Goal: Transaction & Acquisition: Purchase product/service

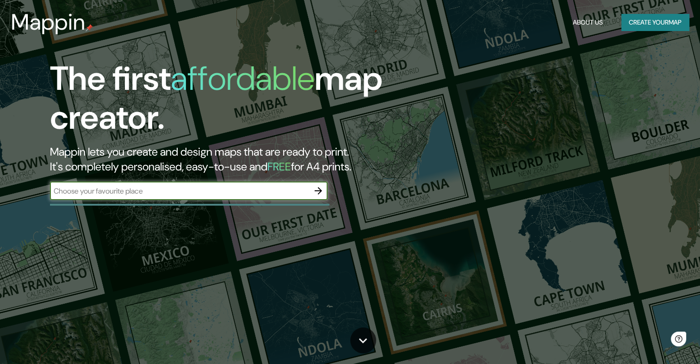
drag, startPoint x: 0, startPoint y: 0, endPoint x: 213, endPoint y: 188, distance: 284.3
click at [213, 188] on input "text" at bounding box center [179, 191] width 259 height 11
type input "cordoba [GEOGRAPHIC_DATA]"
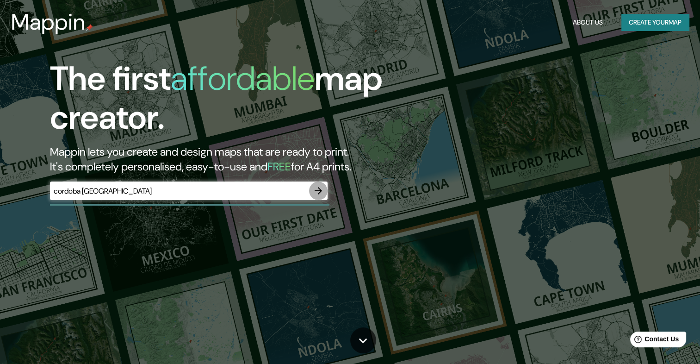
click at [320, 191] on icon "button" at bounding box center [318, 190] width 7 height 7
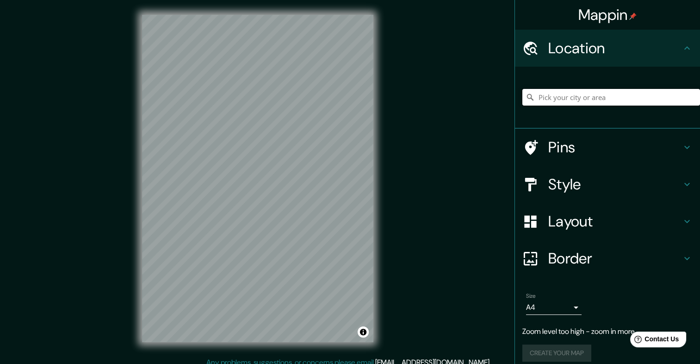
click at [604, 94] on input "Pick your city or area" at bounding box center [612, 97] width 178 height 17
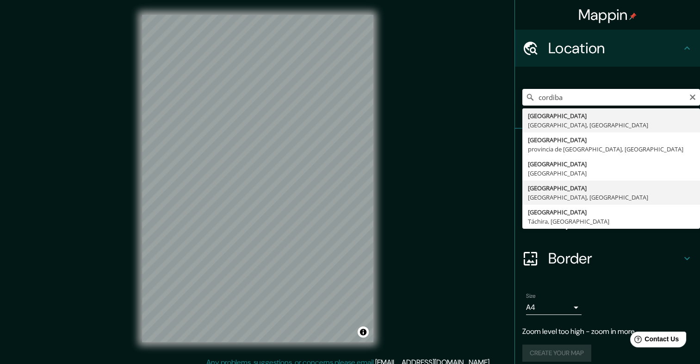
type input "[GEOGRAPHIC_DATA], [GEOGRAPHIC_DATA], [GEOGRAPHIC_DATA]"
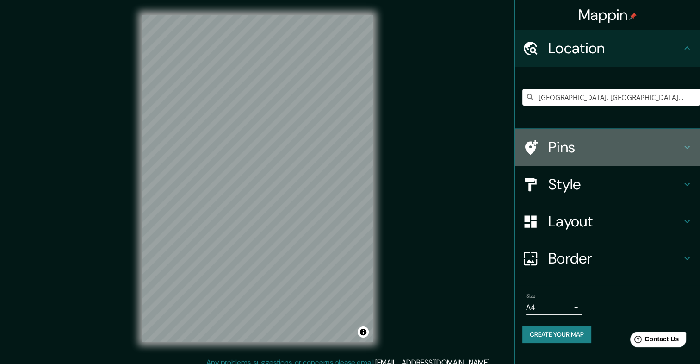
click at [672, 144] on h4 "Pins" at bounding box center [615, 147] width 133 height 19
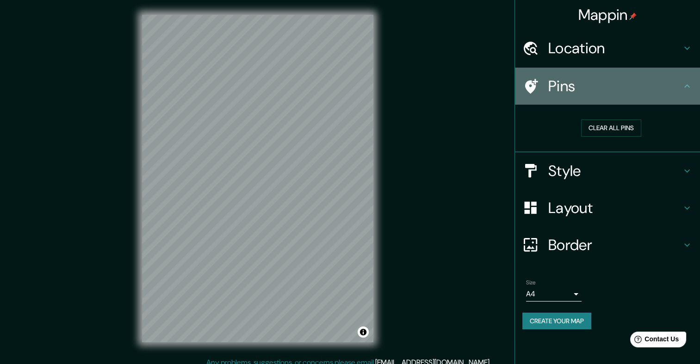
click at [693, 90] on div "Pins" at bounding box center [607, 86] width 185 height 37
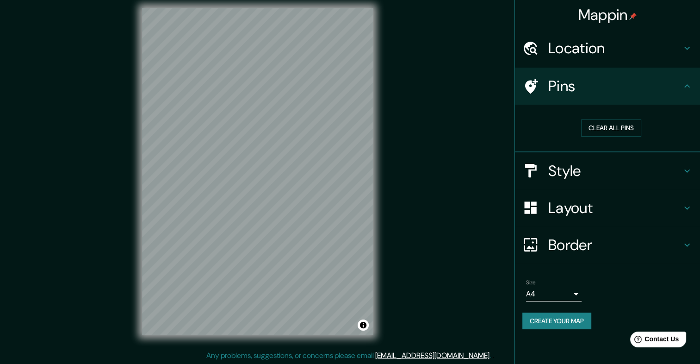
scroll to position [8, 0]
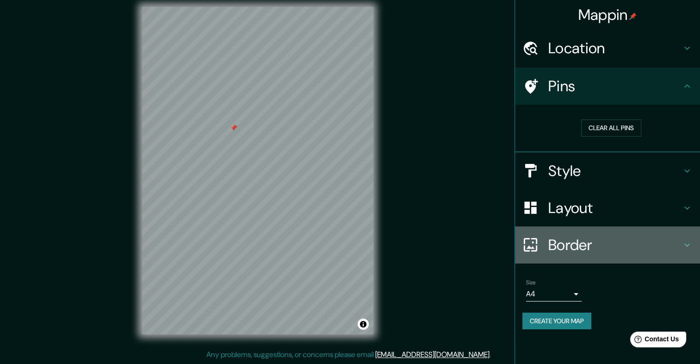
click at [634, 246] on h4 "Border" at bounding box center [615, 245] width 133 height 19
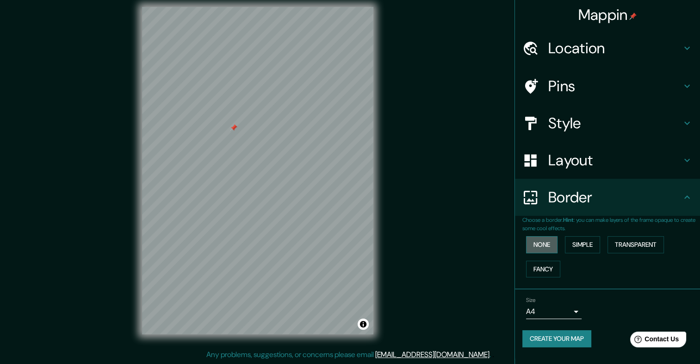
click at [542, 245] on button "None" at bounding box center [541, 244] width 31 height 17
click at [582, 240] on button "Simple" at bounding box center [582, 244] width 35 height 17
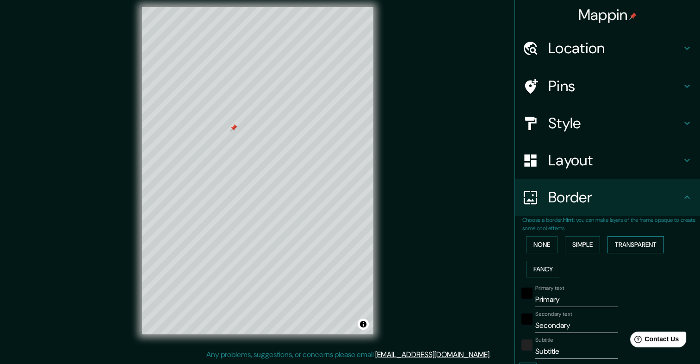
click at [621, 245] on button "Transparent" at bounding box center [636, 244] width 56 height 17
click at [542, 271] on button "Fancy" at bounding box center [543, 269] width 34 height 17
click at [541, 243] on button "None" at bounding box center [541, 244] width 31 height 17
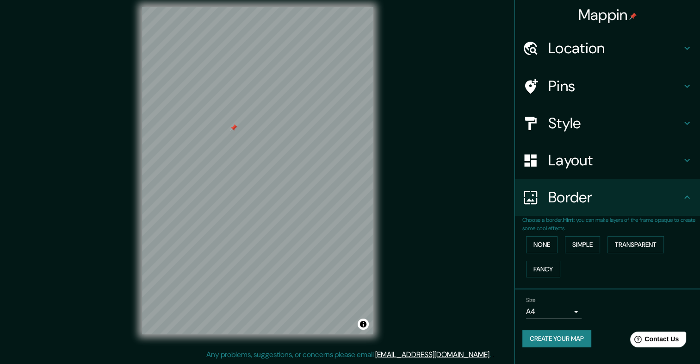
click at [597, 166] on h4 "Layout" at bounding box center [615, 160] width 133 height 19
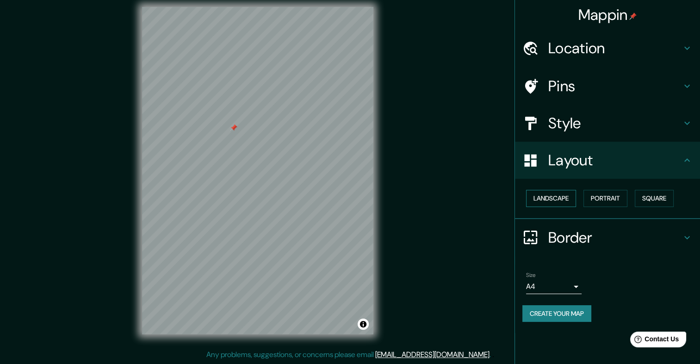
click at [548, 192] on button "Landscape" at bounding box center [551, 198] width 50 height 17
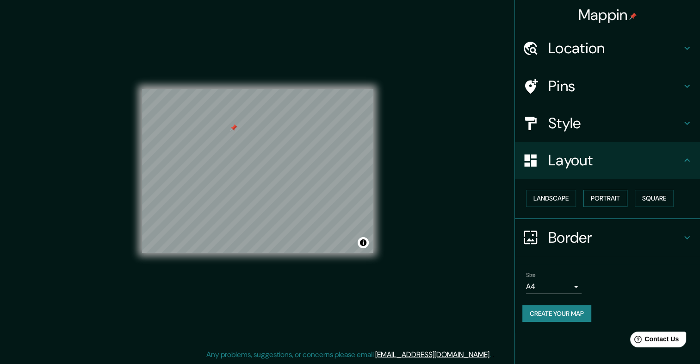
click at [615, 200] on button "Portrait" at bounding box center [606, 198] width 44 height 17
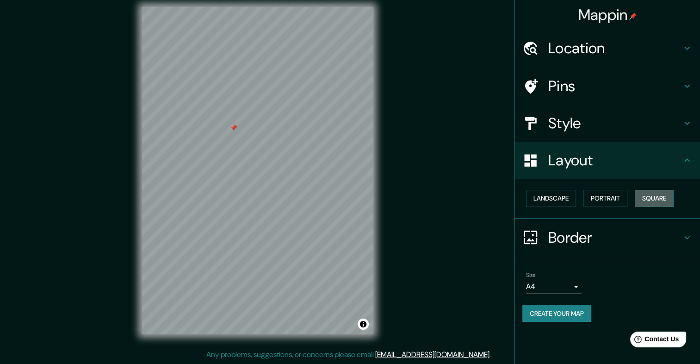
click at [655, 195] on button "Square" at bounding box center [654, 198] width 39 height 17
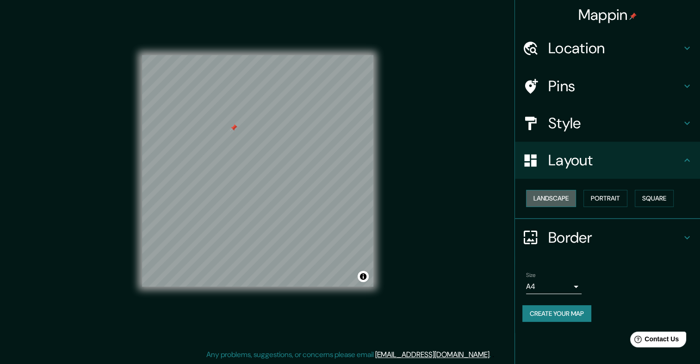
click at [557, 197] on button "Landscape" at bounding box center [551, 198] width 50 height 17
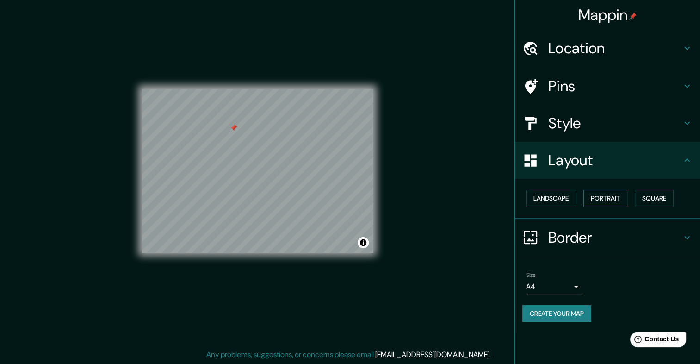
click at [605, 200] on button "Portrait" at bounding box center [606, 198] width 44 height 17
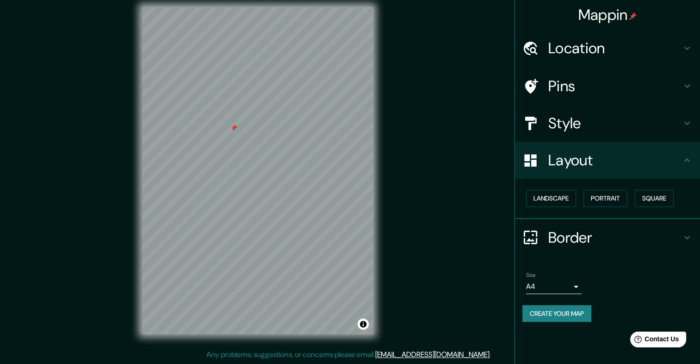
click at [612, 124] on h4 "Style" at bounding box center [615, 123] width 133 height 19
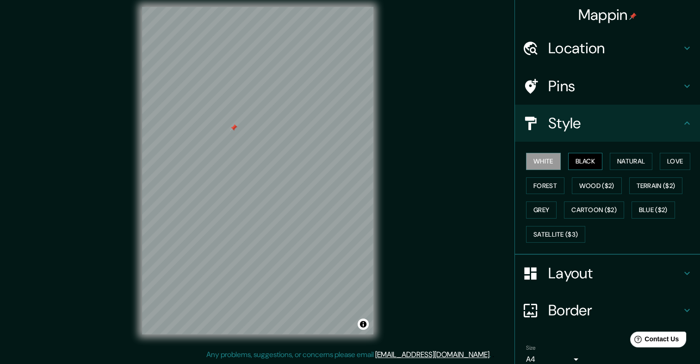
click at [577, 159] on button "Black" at bounding box center [585, 161] width 35 height 17
click at [625, 159] on button "Natural" at bounding box center [631, 161] width 43 height 17
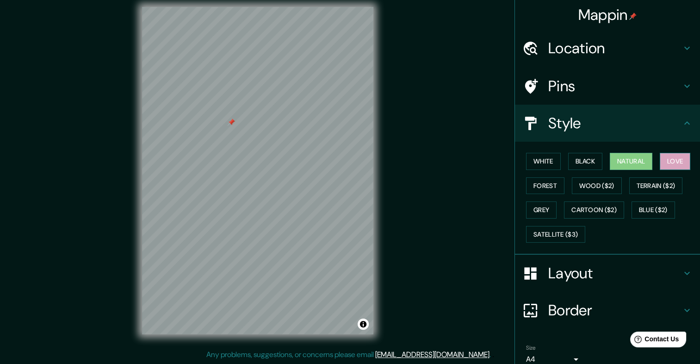
click at [667, 163] on button "Love" at bounding box center [675, 161] width 31 height 17
click at [543, 186] on button "Forest" at bounding box center [545, 185] width 38 height 17
click at [588, 89] on h4 "Pins" at bounding box center [615, 86] width 133 height 19
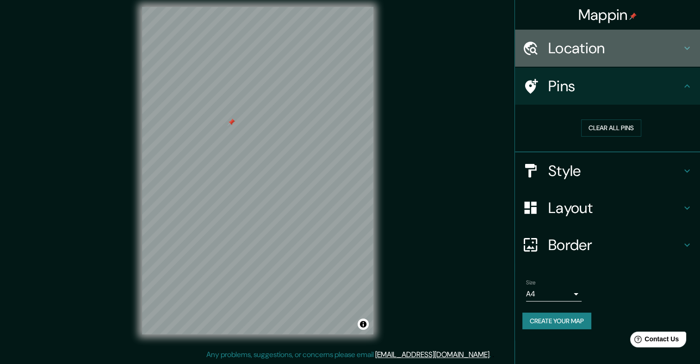
click at [627, 56] on h4 "Location" at bounding box center [615, 48] width 133 height 19
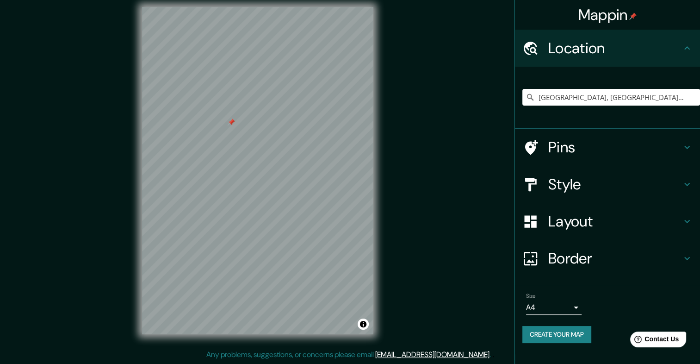
click at [611, 184] on h4 "Style" at bounding box center [615, 184] width 133 height 19
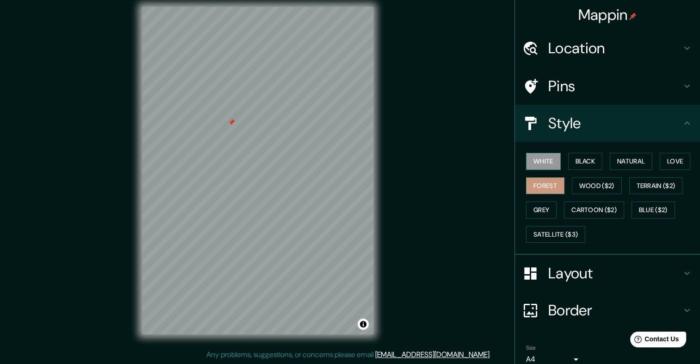
click at [546, 156] on button "White" at bounding box center [543, 161] width 35 height 17
click at [576, 155] on button "Black" at bounding box center [585, 161] width 35 height 17
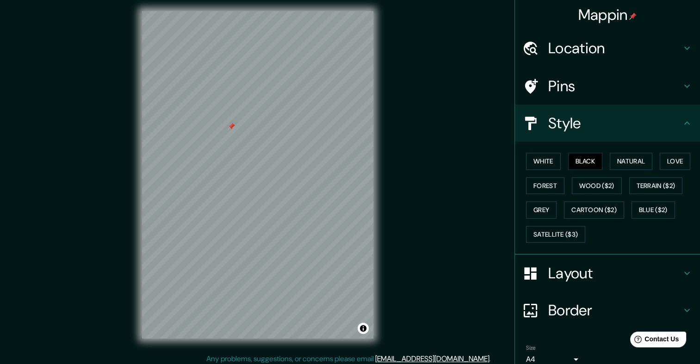
scroll to position [2, 0]
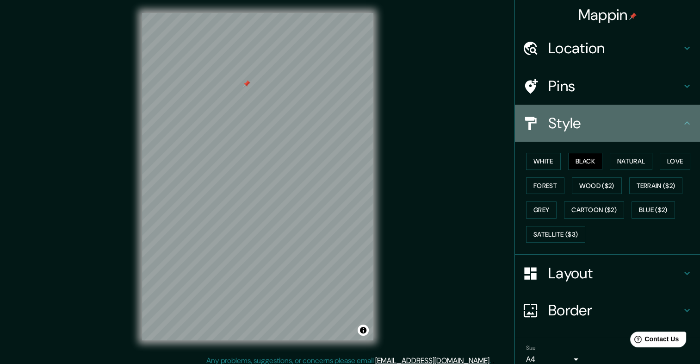
click at [661, 119] on h4 "Style" at bounding box center [615, 123] width 133 height 19
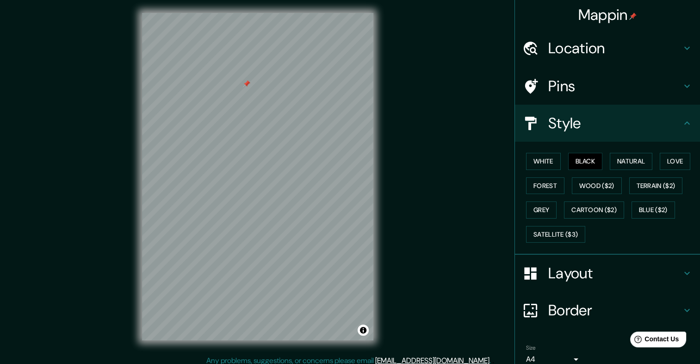
click at [683, 122] on icon at bounding box center [687, 123] width 11 height 11
click at [617, 156] on button "Natural" at bounding box center [631, 161] width 43 height 17
click at [683, 153] on button "Love" at bounding box center [675, 161] width 31 height 17
click at [542, 186] on button "Forest" at bounding box center [545, 185] width 38 height 17
click at [670, 166] on button "Love" at bounding box center [675, 161] width 31 height 17
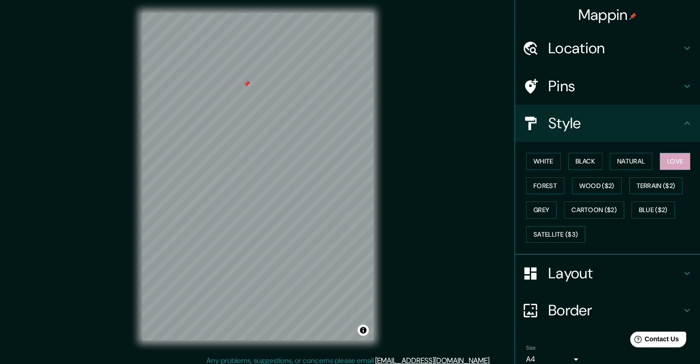
click at [682, 119] on icon at bounding box center [687, 123] width 11 height 11
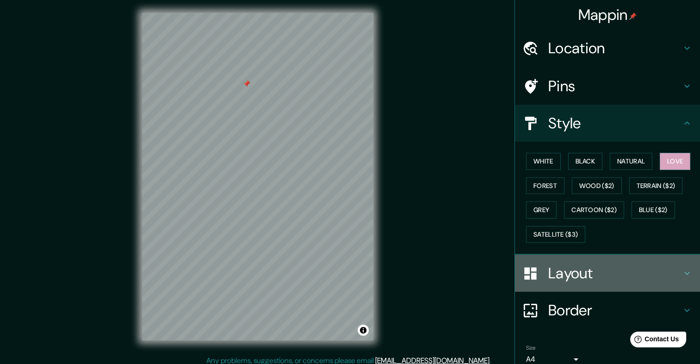
click at [621, 273] on h4 "Layout" at bounding box center [615, 273] width 133 height 19
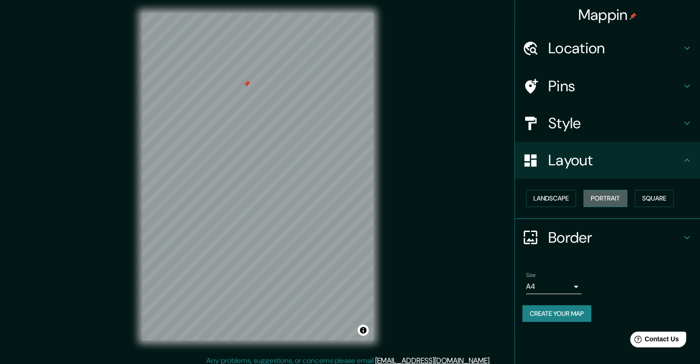
click at [599, 198] on button "Portrait" at bounding box center [606, 198] width 44 height 17
click at [565, 195] on button "Landscape" at bounding box center [551, 198] width 50 height 17
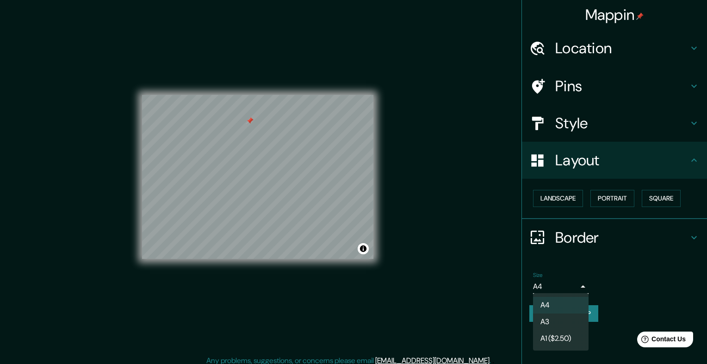
click at [579, 281] on body "Mappin Location [GEOGRAPHIC_DATA], [GEOGRAPHIC_DATA], [GEOGRAPHIC_DATA] Pins St…" at bounding box center [353, 180] width 707 height 364
click at [578, 281] on div at bounding box center [353, 182] width 707 height 364
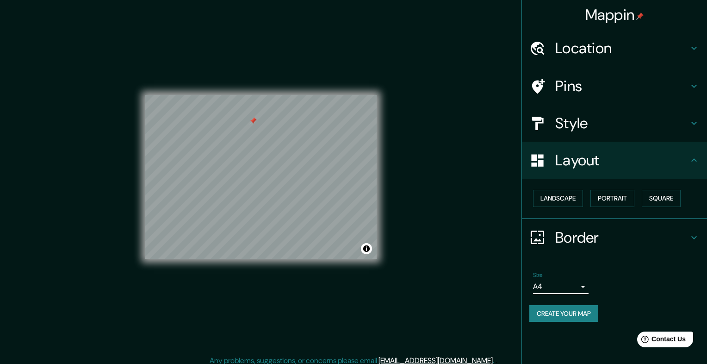
click at [577, 282] on body "Mappin Location [GEOGRAPHIC_DATA], [GEOGRAPHIC_DATA], [GEOGRAPHIC_DATA] Pins St…" at bounding box center [353, 180] width 707 height 364
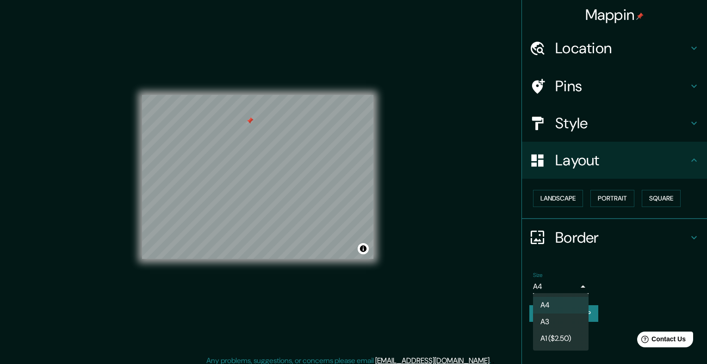
click at [577, 282] on div at bounding box center [353, 182] width 707 height 364
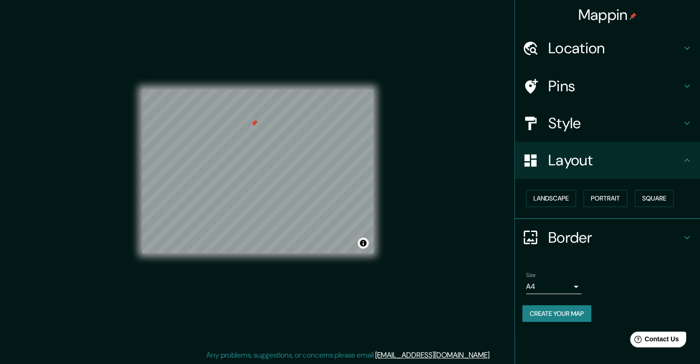
scroll to position [8, 0]
click at [539, 308] on button "Create your map" at bounding box center [557, 313] width 69 height 17
click at [376, 45] on div "© Mapbox © OpenStreetMap Improve this map" at bounding box center [257, 170] width 261 height 357
click at [574, 316] on button "Create your map" at bounding box center [557, 313] width 69 height 17
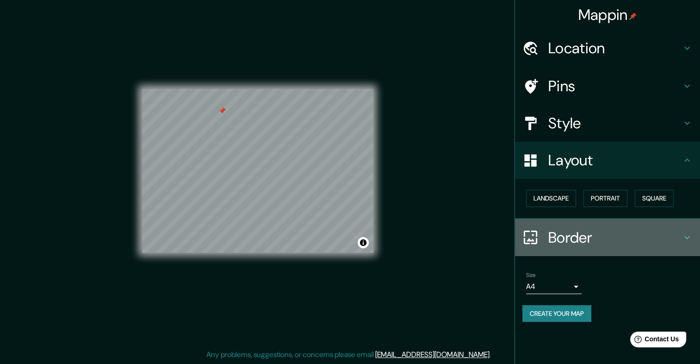
click at [672, 233] on h4 "Border" at bounding box center [615, 237] width 133 height 19
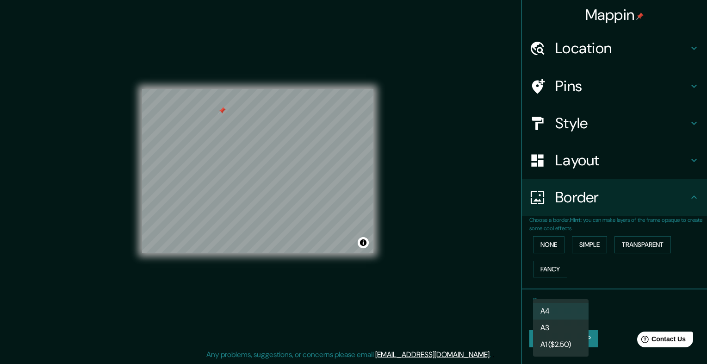
click at [567, 306] on body "Mappin Location [GEOGRAPHIC_DATA], [GEOGRAPHIC_DATA], [GEOGRAPHIC_DATA] Pins St…" at bounding box center [353, 174] width 707 height 364
click at [587, 295] on div at bounding box center [353, 182] width 707 height 364
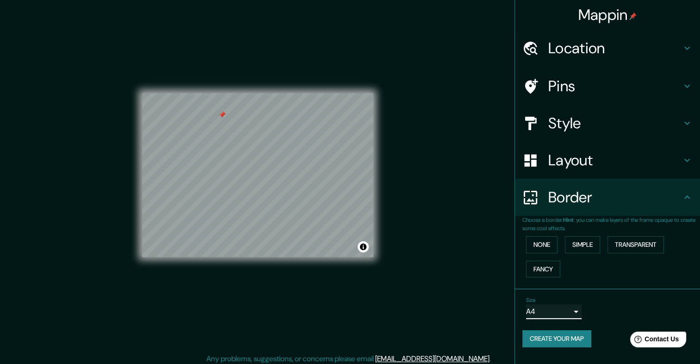
scroll to position [0, 0]
